Goal: Transaction & Acquisition: Purchase product/service

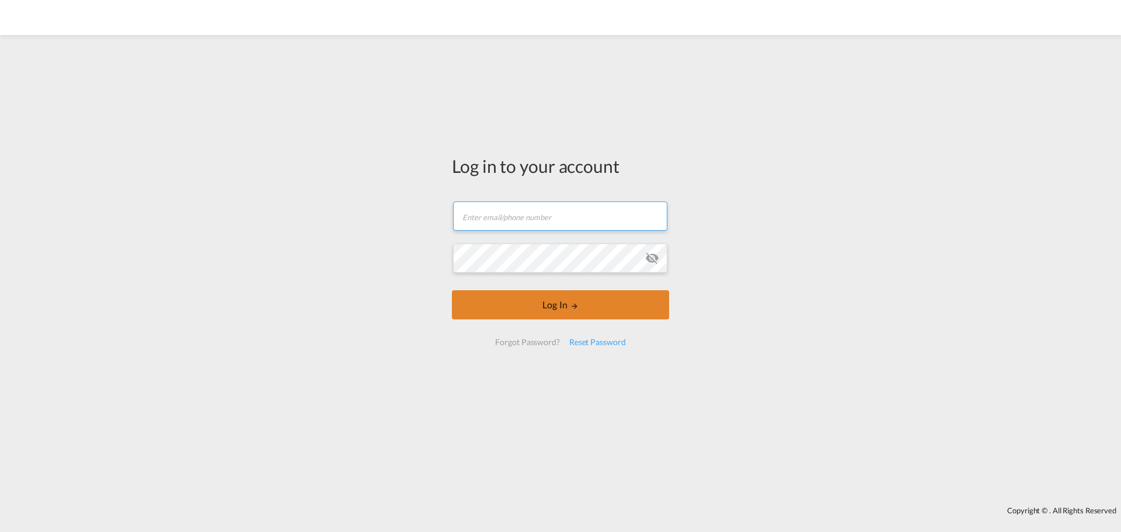
type input "[EMAIL_ADDRESS][DOMAIN_NAME]"
click at [532, 311] on button "Log In" at bounding box center [560, 304] width 217 height 29
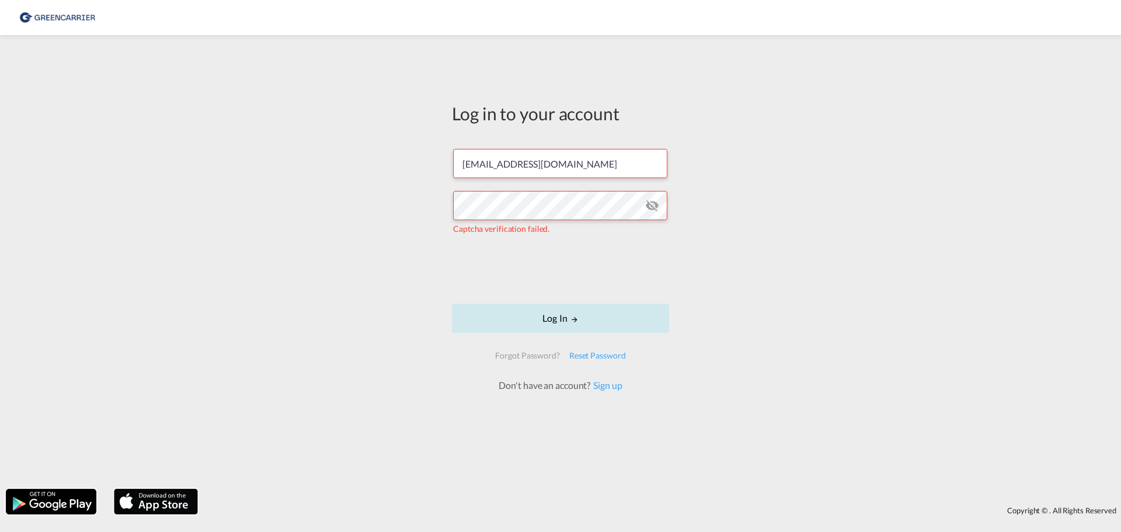
click at [556, 318] on button "Log In" at bounding box center [560, 318] width 217 height 29
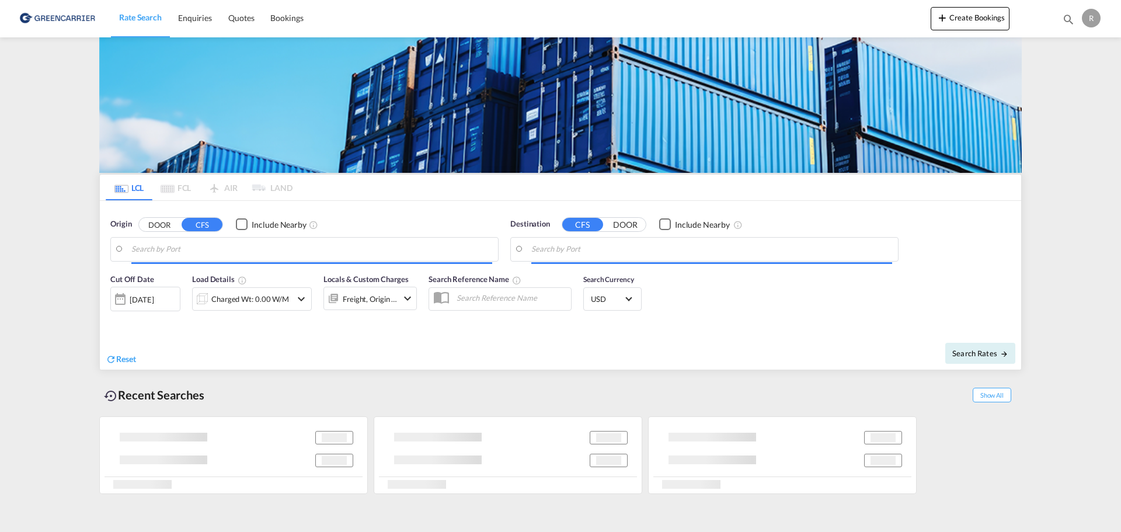
type input "DK-9210, [GEOGRAPHIC_DATA][PERSON_NAME], Noevling, Soender Tranders"
type input "[GEOGRAPHIC_DATA], [GEOGRAPHIC_DATA]"
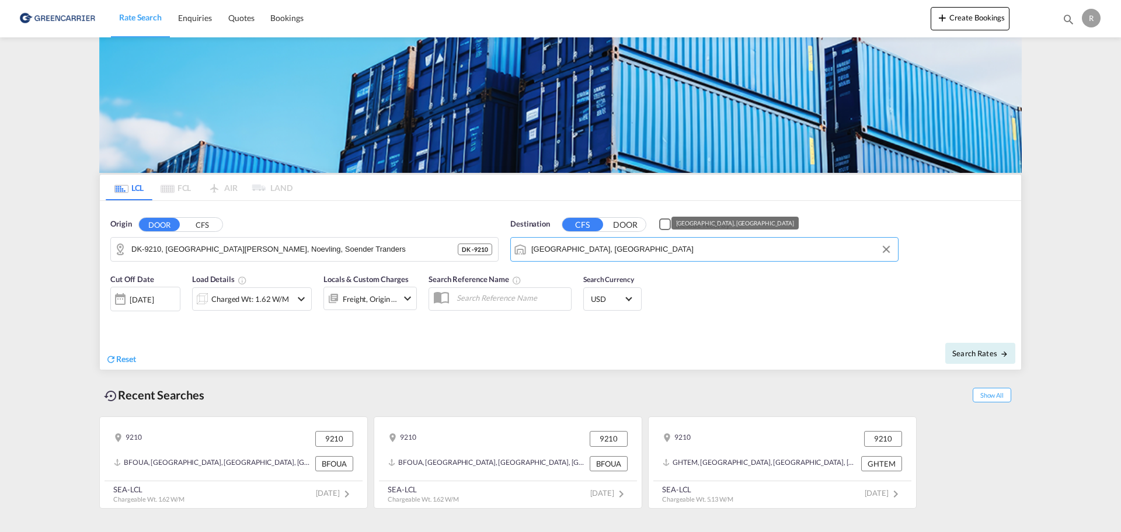
click at [613, 244] on input "[GEOGRAPHIC_DATA], [GEOGRAPHIC_DATA]" at bounding box center [712, 250] width 361 height 18
click at [887, 248] on button "Clear Input" at bounding box center [887, 250] width 18 height 18
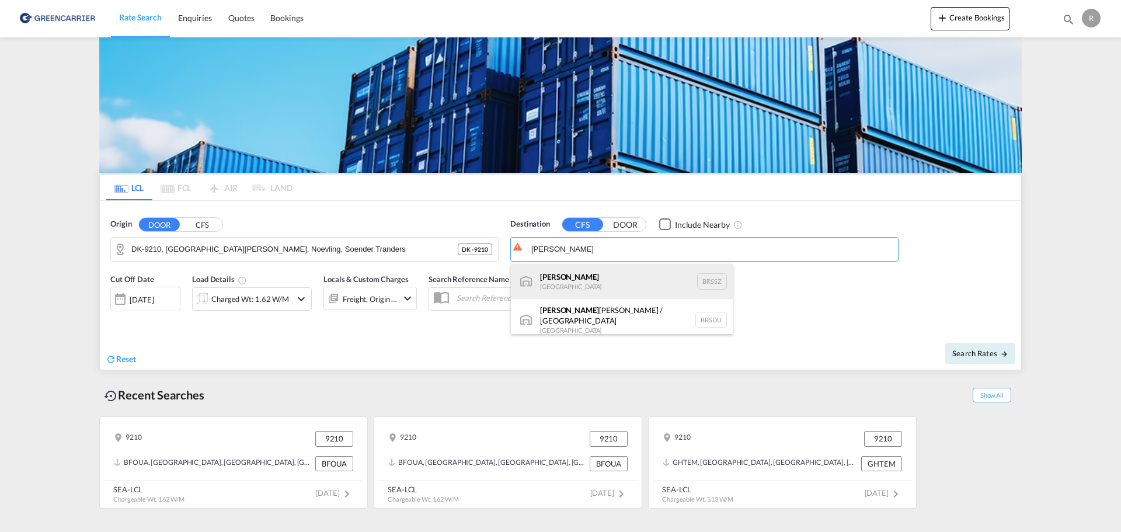
click at [562, 274] on div "[PERSON_NAME] [GEOGRAPHIC_DATA] BRSSZ" at bounding box center [622, 281] width 222 height 35
type input "Santos, BRSSZ"
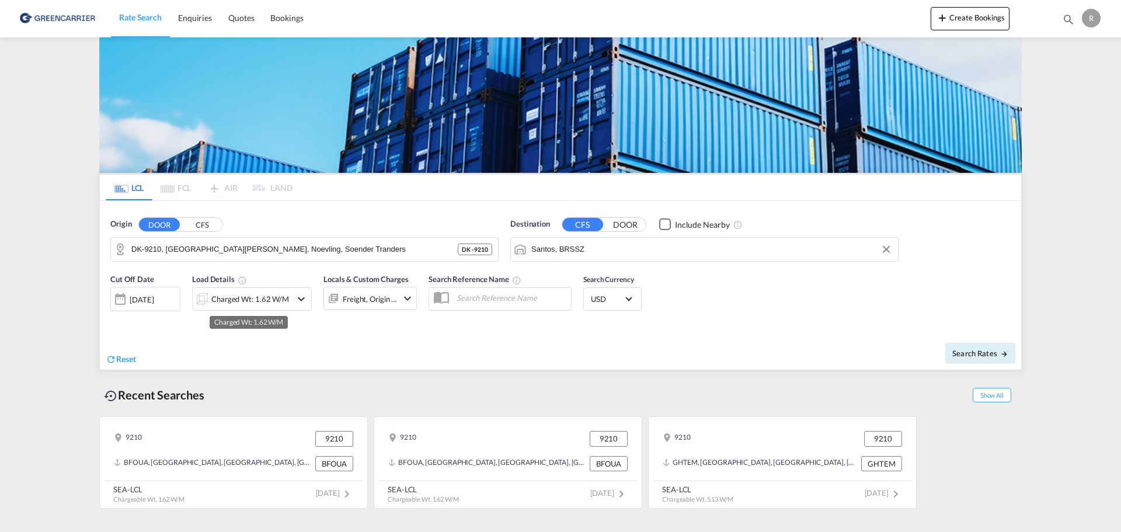
click at [259, 296] on div "Charged Wt: 1.62 W/M" at bounding box center [250, 299] width 78 height 16
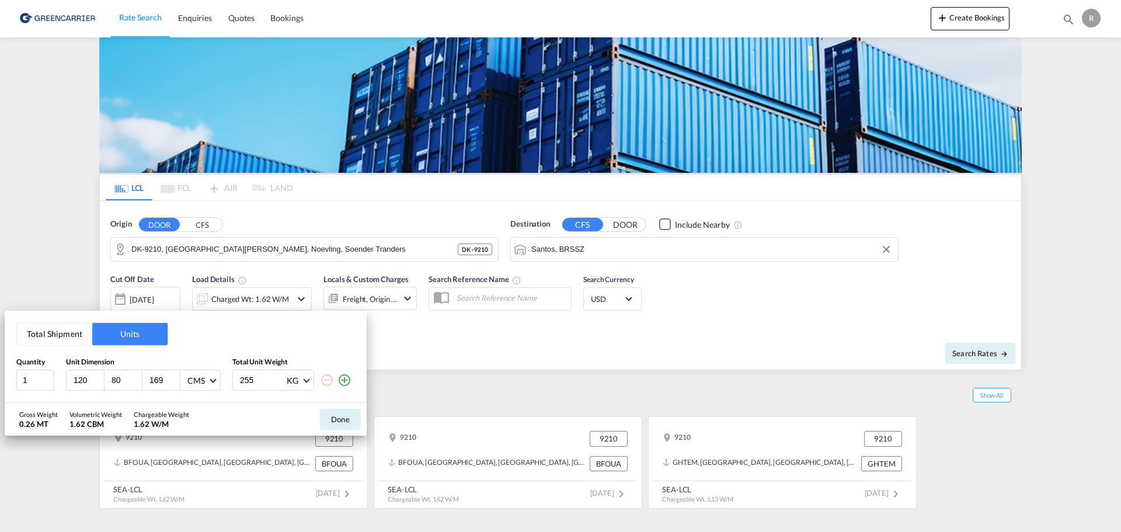
click at [87, 382] on input "120" at bounding box center [88, 380] width 32 height 11
click at [86, 382] on input "120" at bounding box center [88, 380] width 32 height 11
type input "170"
type input "160"
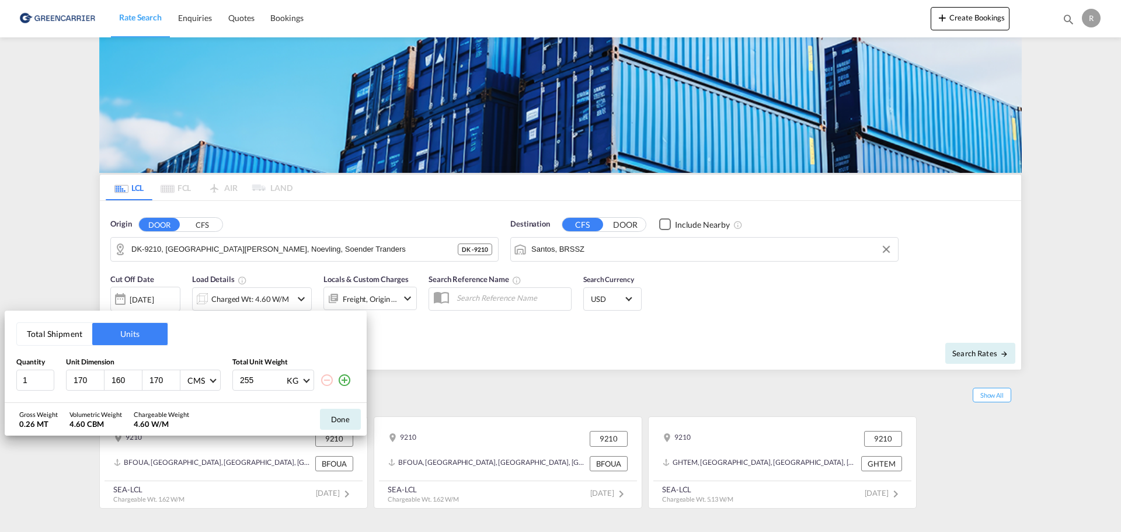
type input "170"
click at [248, 378] on input "255" at bounding box center [262, 380] width 47 height 20
type input "623"
click at [345, 415] on button "Done" at bounding box center [340, 419] width 41 height 21
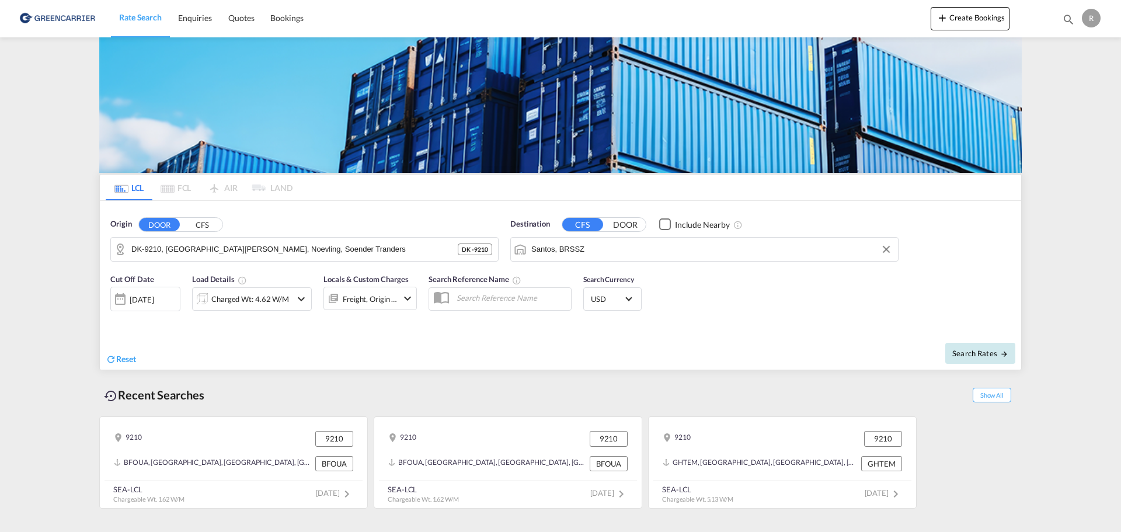
click at [968, 357] on span "Search Rates" at bounding box center [981, 353] width 56 height 9
type input "9210 to BRSSZ / [DATE]"
